Goal: Task Accomplishment & Management: Use online tool/utility

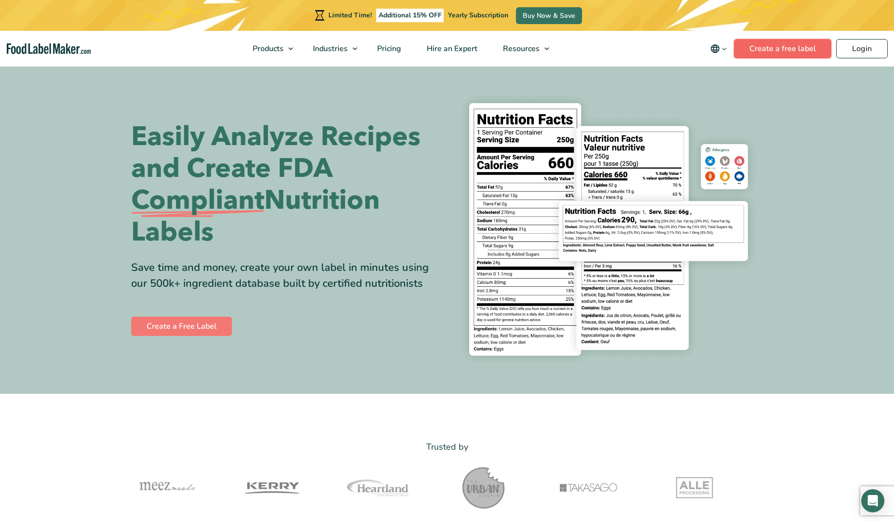
click at [795, 46] on link "Create a free label" at bounding box center [782, 48] width 97 height 19
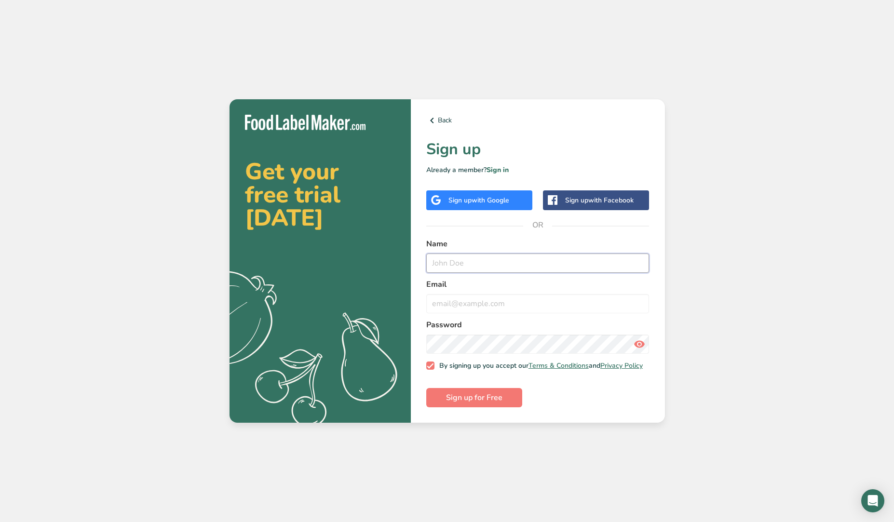
click at [479, 266] on input "text" at bounding box center [537, 263] width 223 height 19
type input "zach"
type input "z"
type input "luke1smith12@gmail.com"
type input "luke"
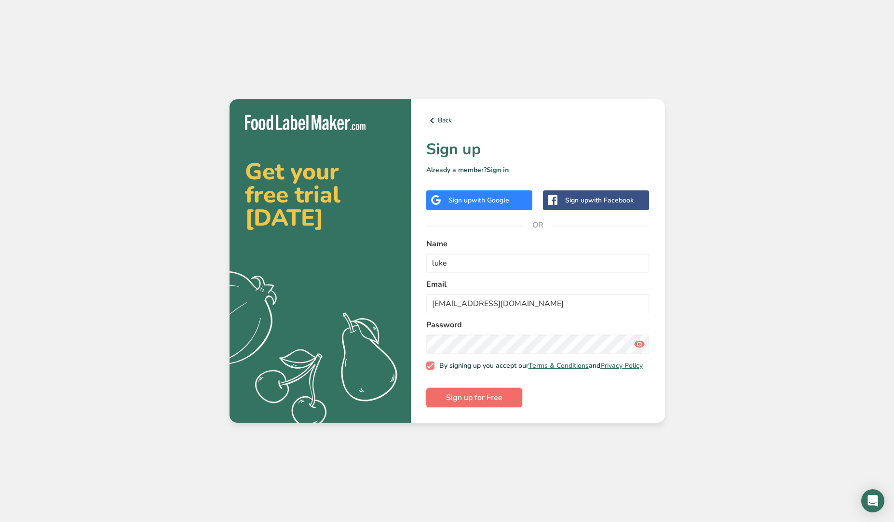
click at [469, 395] on span "Sign up for Free" at bounding box center [474, 398] width 56 height 12
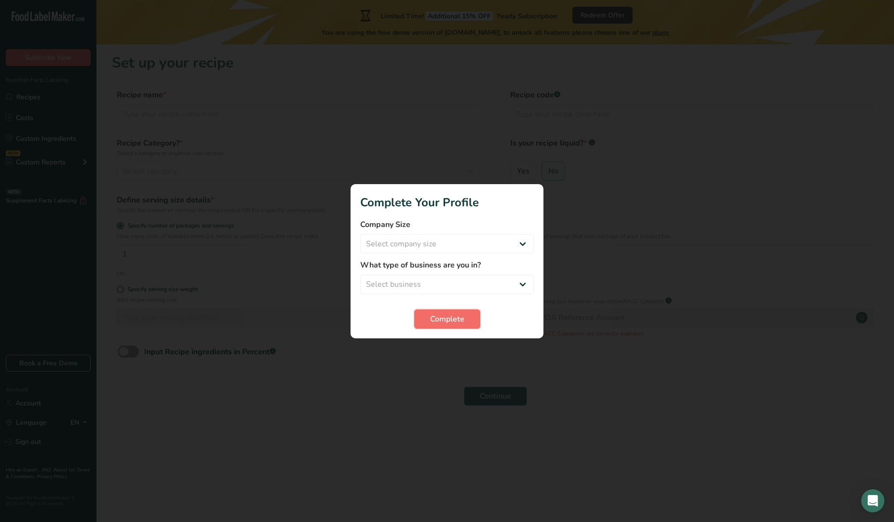
click at [441, 317] on span "Complete" at bounding box center [447, 320] width 34 height 12
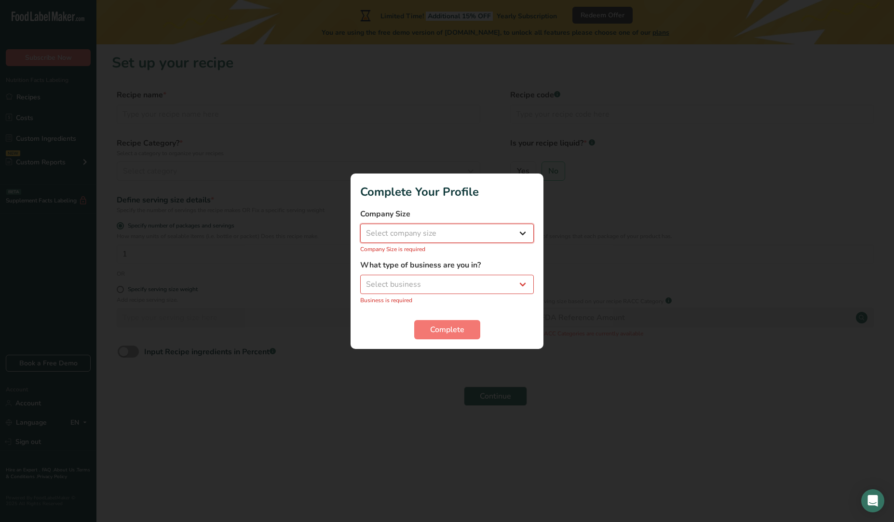
click at [360, 224] on select "Select company size Fewer than 10 Employees 10 to 50 Employees 51 to 500 Employ…" at bounding box center [447, 233] width 174 height 19
select select "1"
click option "Fewer than 10 Employees" at bounding box center [0, 0] width 0 height 0
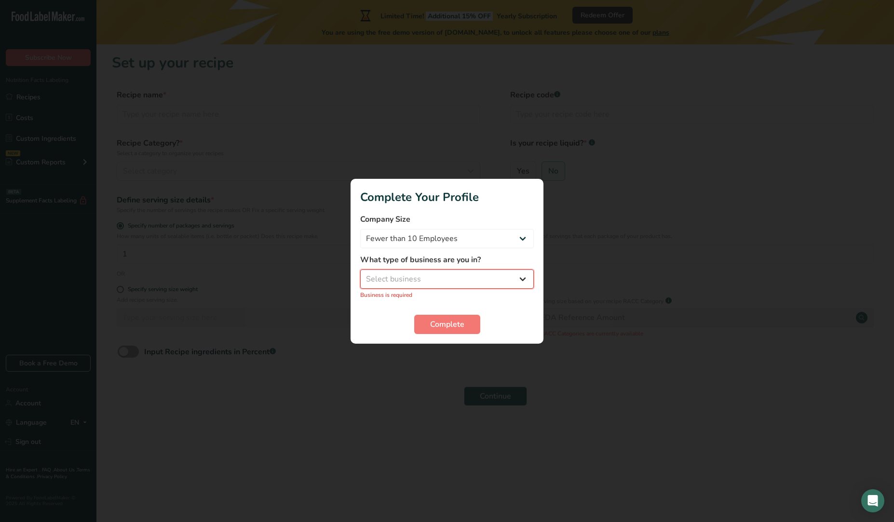
select select "2"
click option "Restaurant & Cafe" at bounding box center [0, 0] width 0 height 0
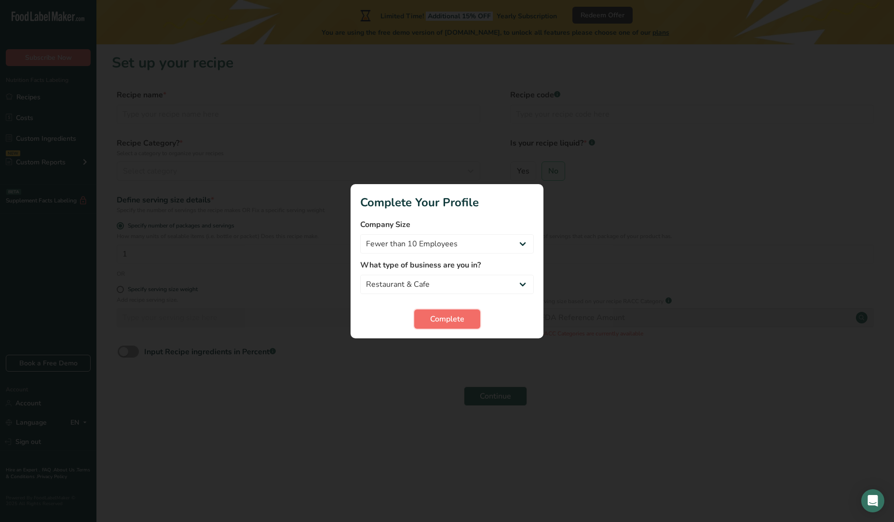
click at [442, 316] on span "Complete" at bounding box center [447, 320] width 34 height 12
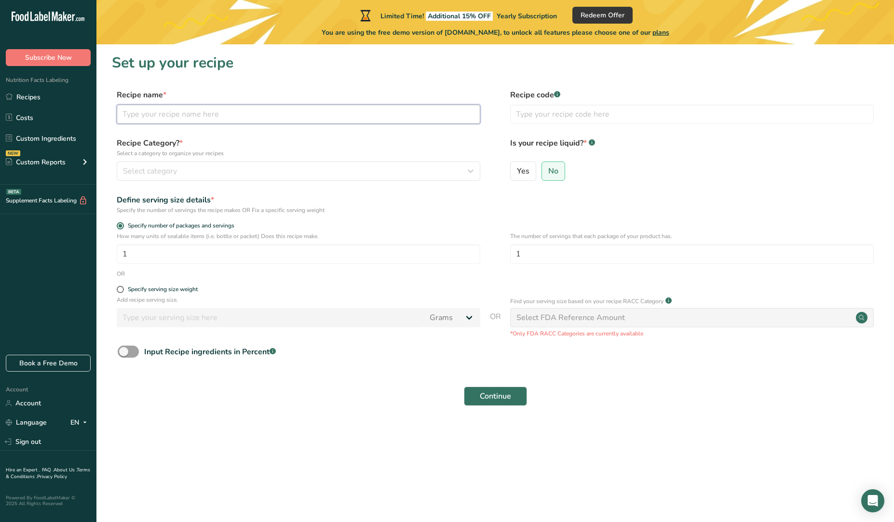
click at [288, 119] on input "text" at bounding box center [299, 114] width 364 height 19
type input "BBR"
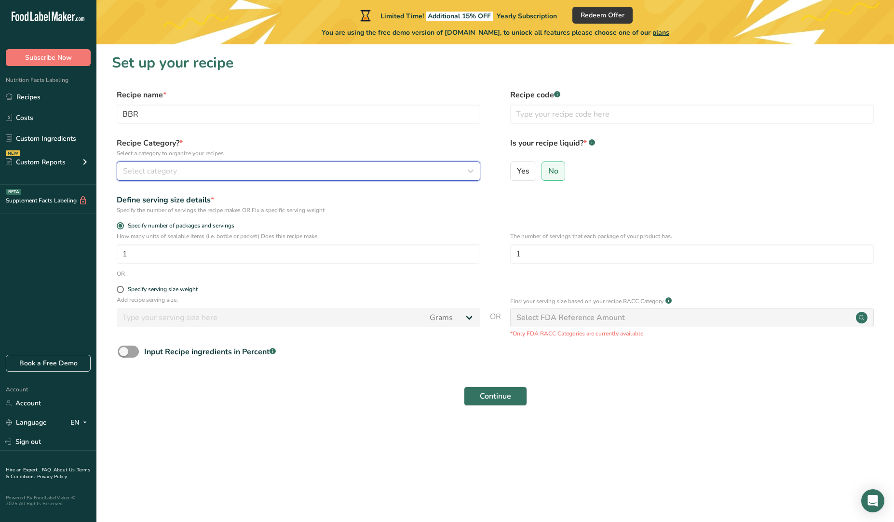
click at [256, 168] on div "Select category" at bounding box center [295, 171] width 345 height 12
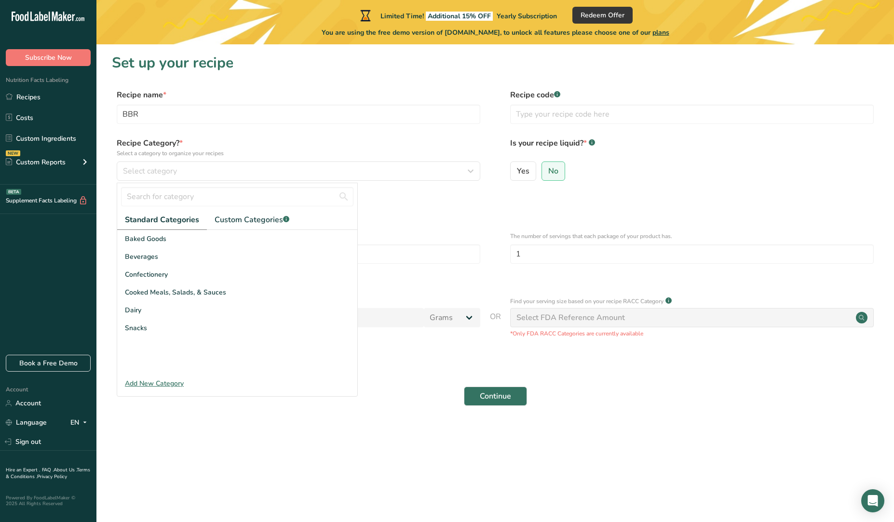
click at [238, 187] on div at bounding box center [237, 196] width 240 height 27
click at [208, 203] on input "text" at bounding box center [237, 196] width 233 height 19
type input "s"
drag, startPoint x: 162, startPoint y: 296, endPoint x: 157, endPoint y: 298, distance: 5.0
click at [161, 296] on span "Cooked Meals, Salads, & Sauces" at bounding box center [175, 293] width 101 height 10
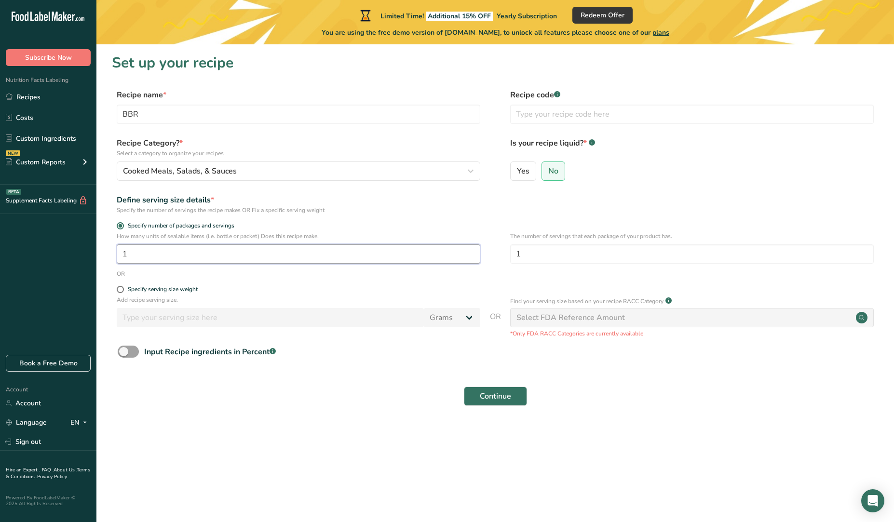
click at [137, 253] on input "1" at bounding box center [299, 254] width 364 height 19
type input "6"
click at [509, 383] on div "Continue" at bounding box center [495, 396] width 767 height 31
click at [505, 404] on button "Continue" at bounding box center [495, 396] width 63 height 19
